Goal: Task Accomplishment & Management: Complete application form

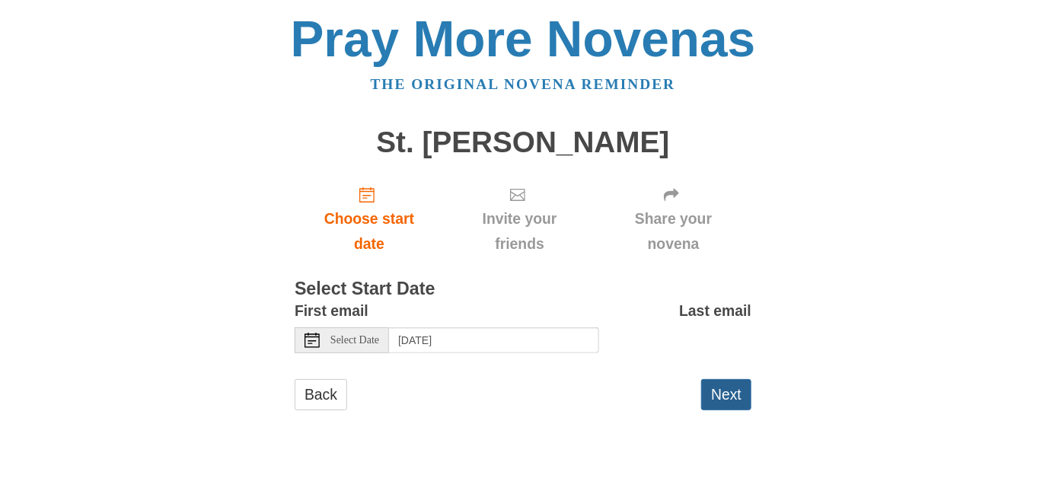
click at [725, 391] on button "Next" at bounding box center [726, 394] width 50 height 31
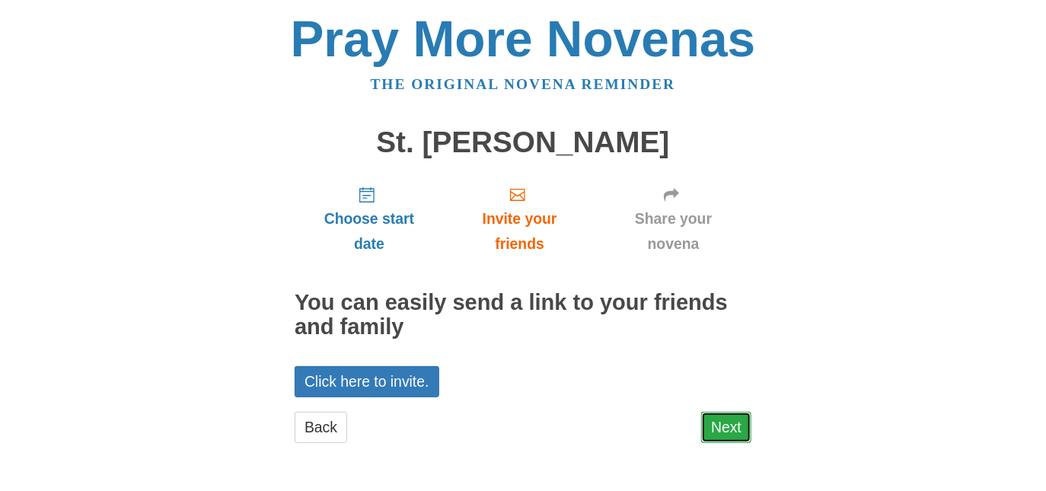
click at [723, 423] on link "Next" at bounding box center [726, 427] width 50 height 31
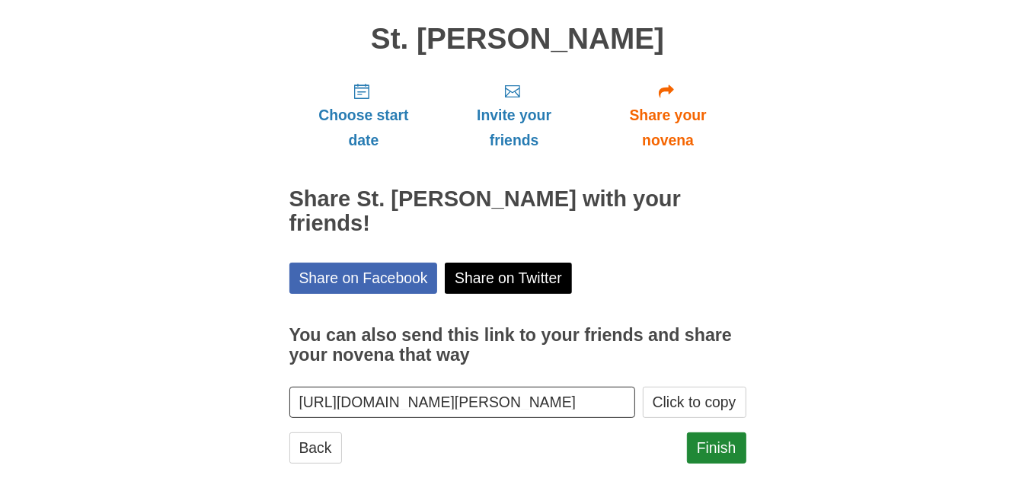
scroll to position [119, 0]
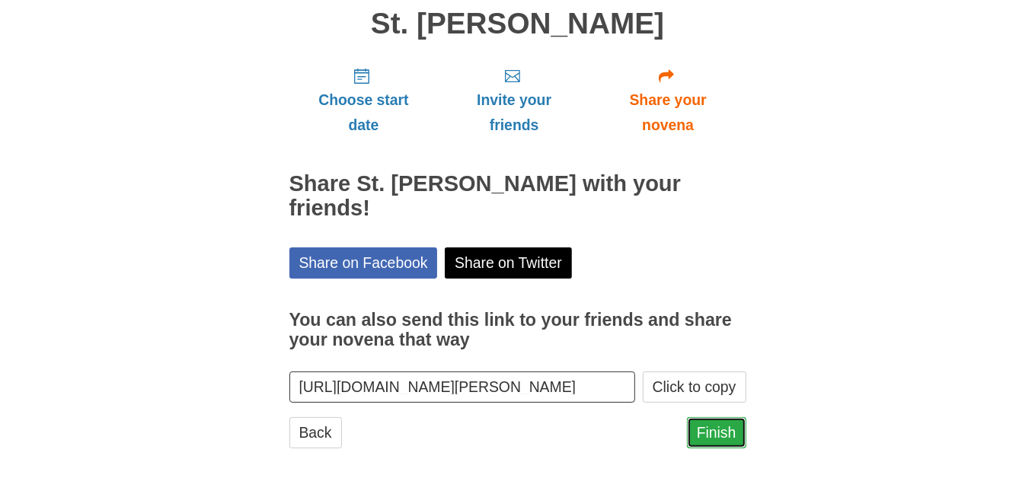
click at [722, 430] on link "Finish" at bounding box center [716, 432] width 59 height 31
